Goal: Information Seeking & Learning: Learn about a topic

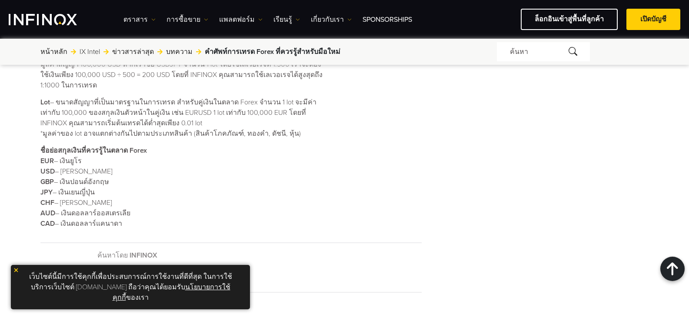
scroll to position [956, 0]
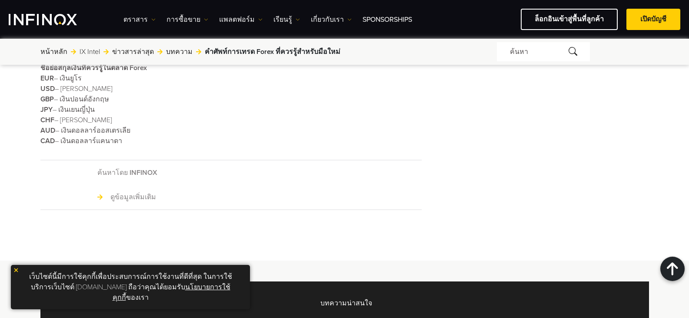
click at [119, 192] on link "ดูข้อมูลเพิ่มเติม" at bounding box center [126, 197] width 59 height 10
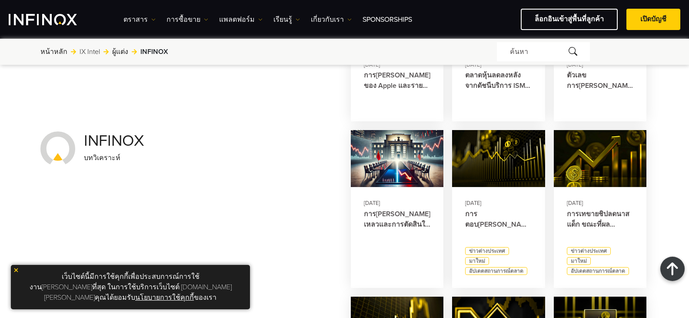
scroll to position [217, 0]
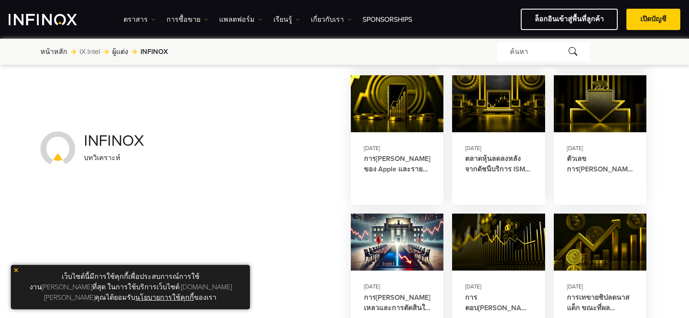
click at [16, 273] on img at bounding box center [16, 270] width 6 height 6
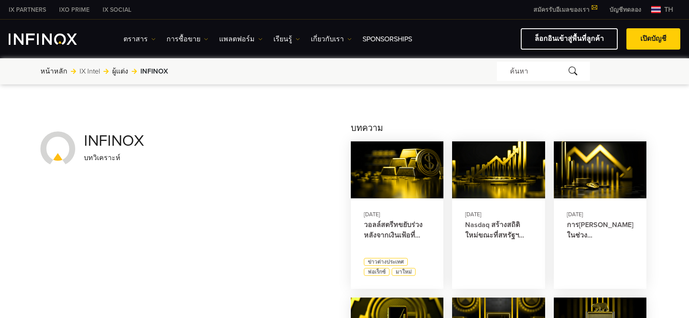
scroll to position [0, 0]
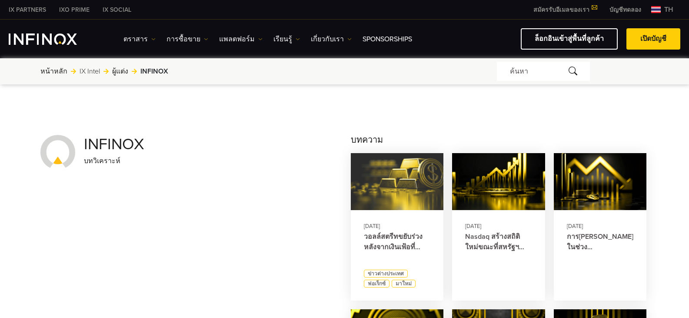
click at [406, 169] on img at bounding box center [397, 181] width 102 height 63
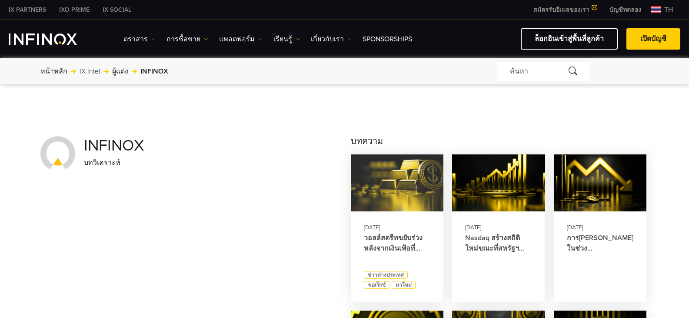
click at [393, 206] on img at bounding box center [397, 182] width 102 height 63
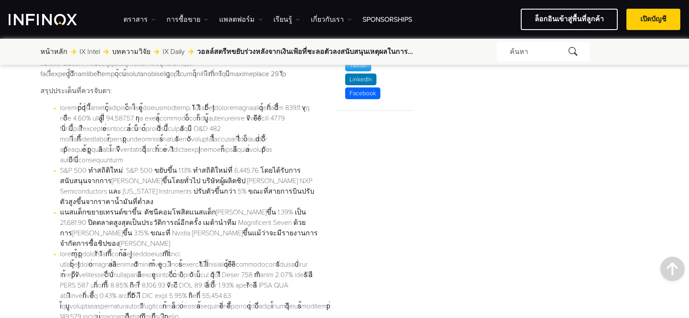
scroll to position [391, 0]
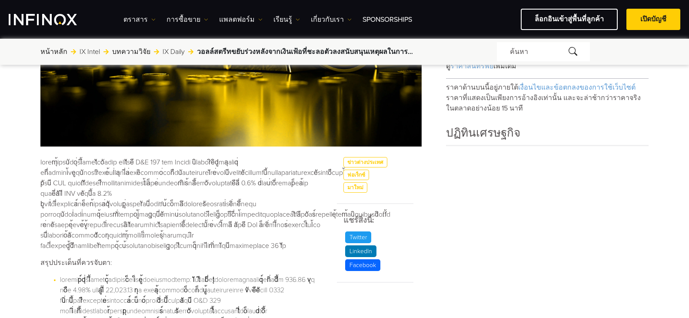
scroll to position [261, 0]
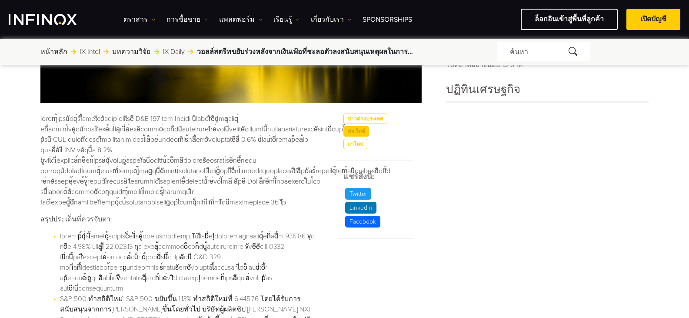
click at [361, 136] on link "ฟอเร็กซ์" at bounding box center [356, 131] width 26 height 10
click at [351, 149] on link "มาใหม่" at bounding box center [355, 144] width 24 height 10
click at [372, 124] on link "ข่าวต่างประเทศ" at bounding box center [365, 118] width 44 height 10
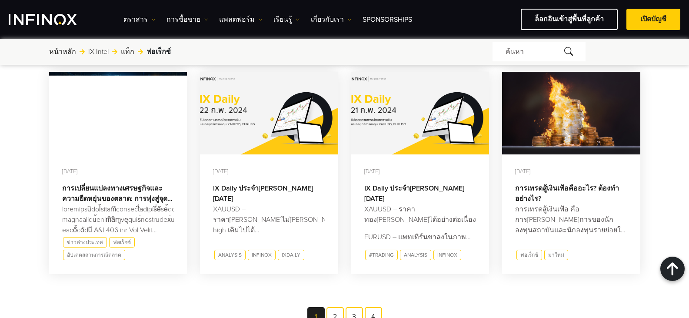
scroll to position [652, 0]
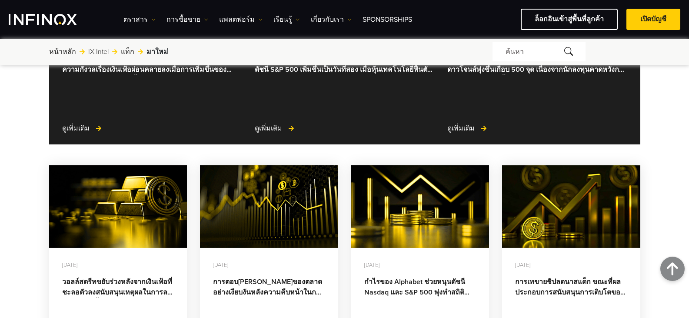
scroll to position [217, 0]
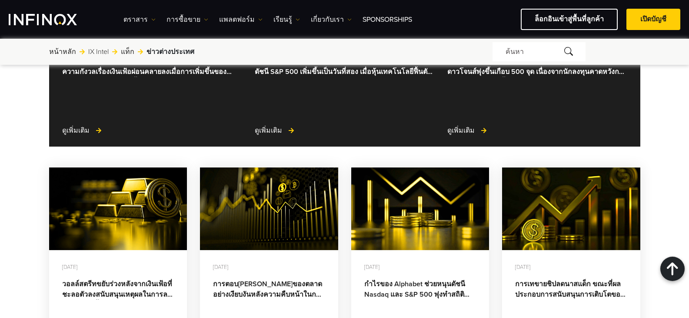
scroll to position [174, 0]
